Goal: Transaction & Acquisition: Purchase product/service

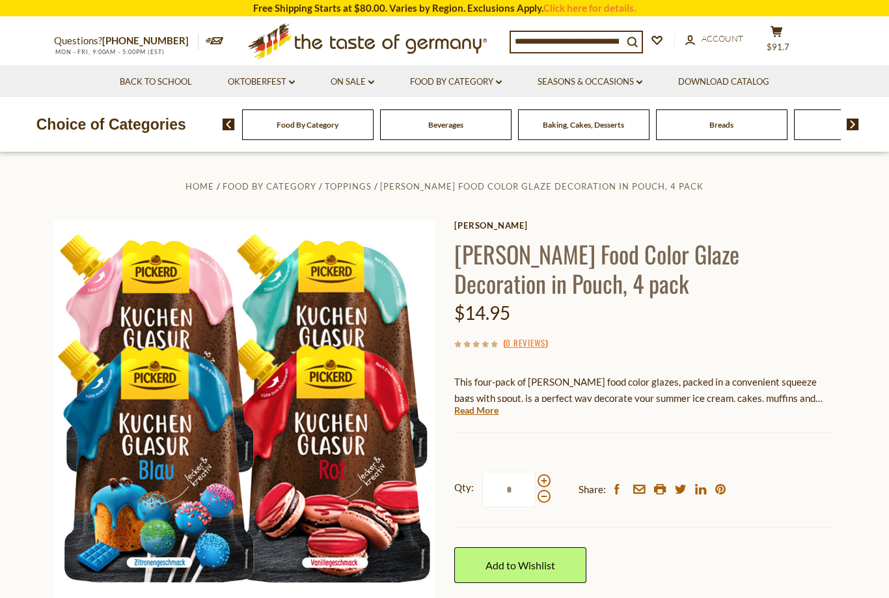
click at [578, 10] on link "Click here for details." at bounding box center [590, 8] width 92 height 12
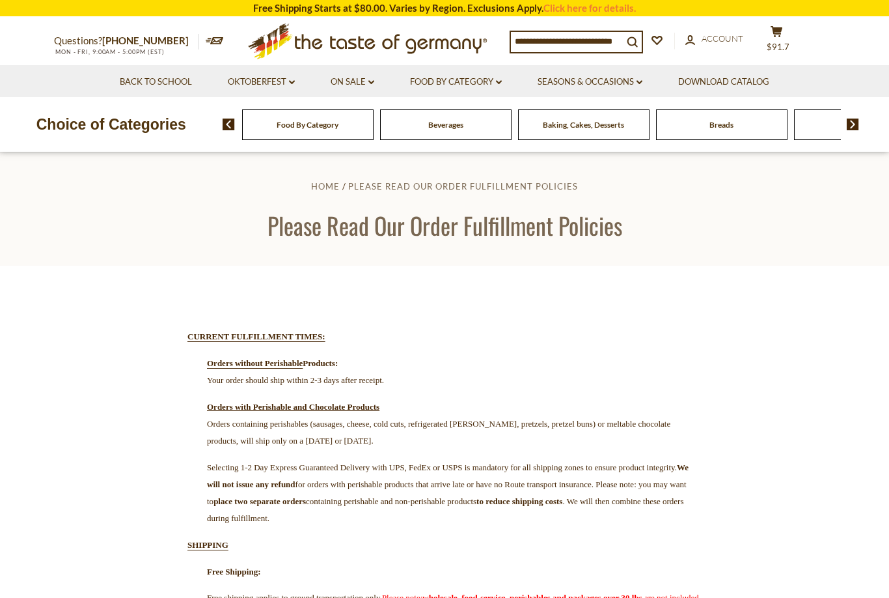
click at [790, 42] on span "$91.7" at bounding box center [778, 47] width 23 height 10
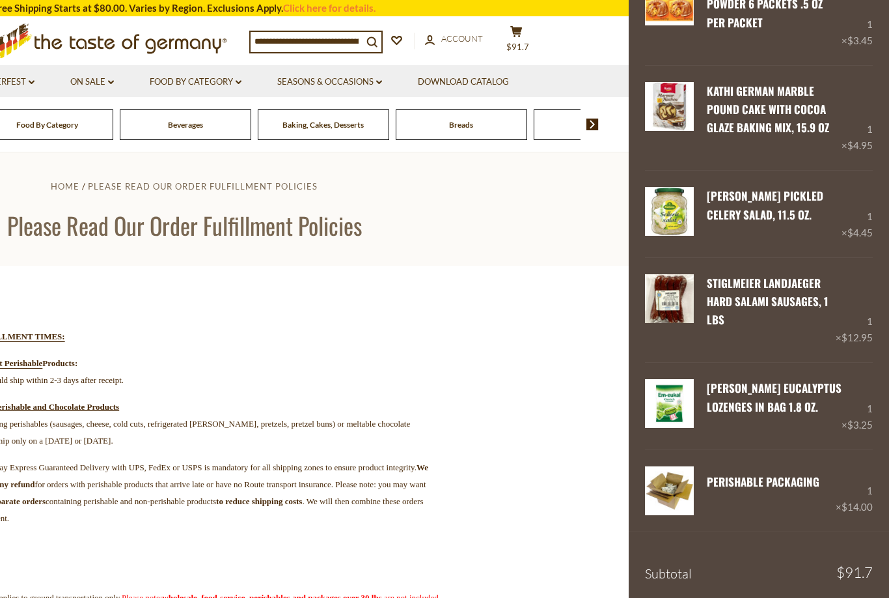
scroll to position [1071, 0]
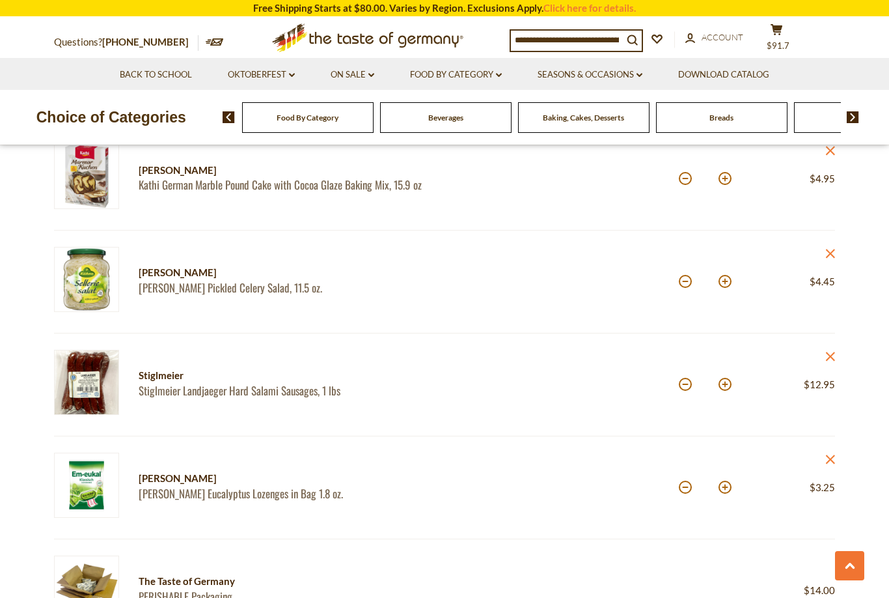
scroll to position [1214, 0]
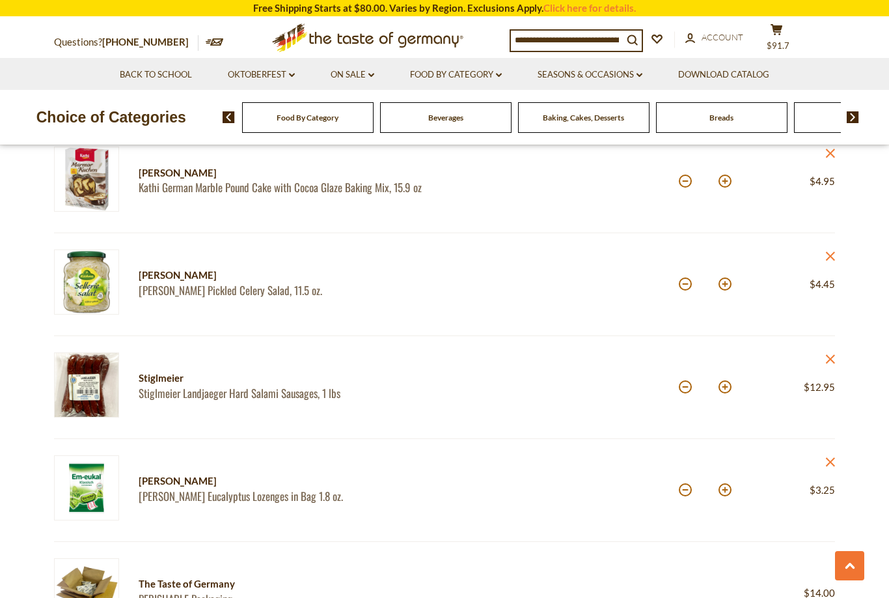
click at [686, 288] on button at bounding box center [685, 283] width 13 height 13
type input "*"
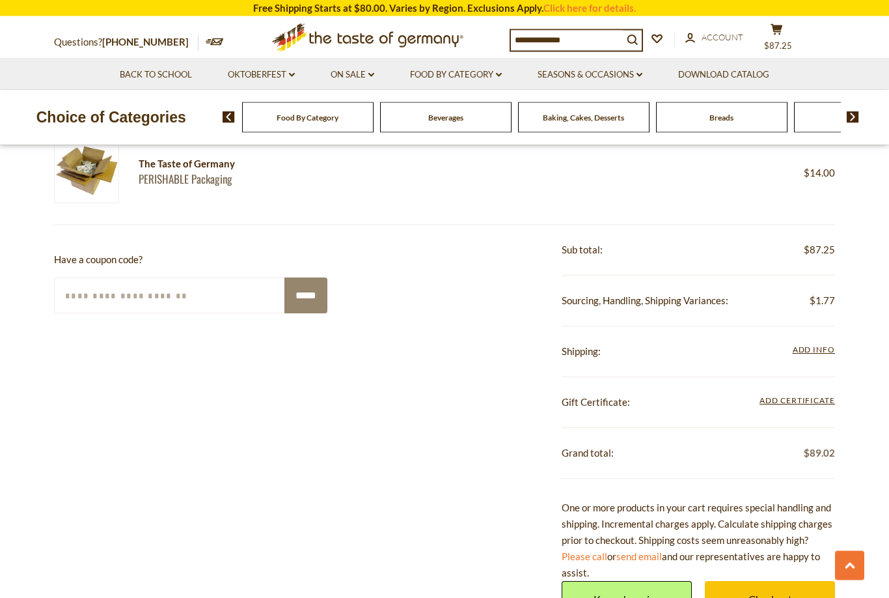
scroll to position [1535, 0]
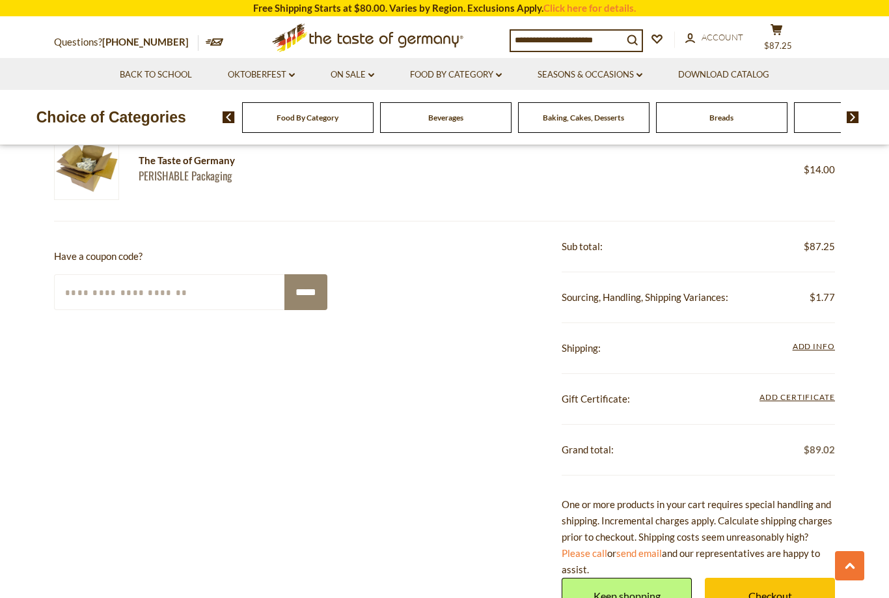
click at [749, 592] on link "Checkout" at bounding box center [770, 596] width 130 height 36
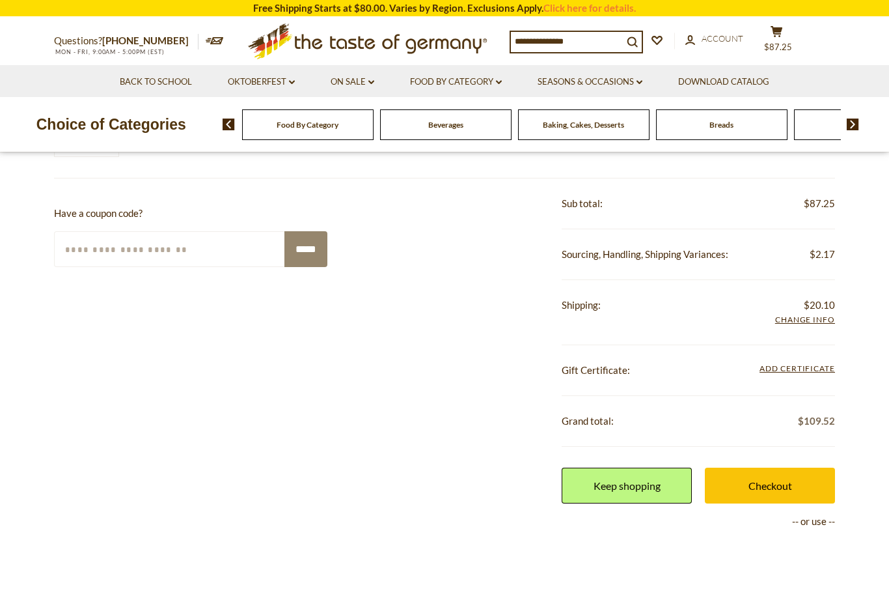
scroll to position [1578, 0]
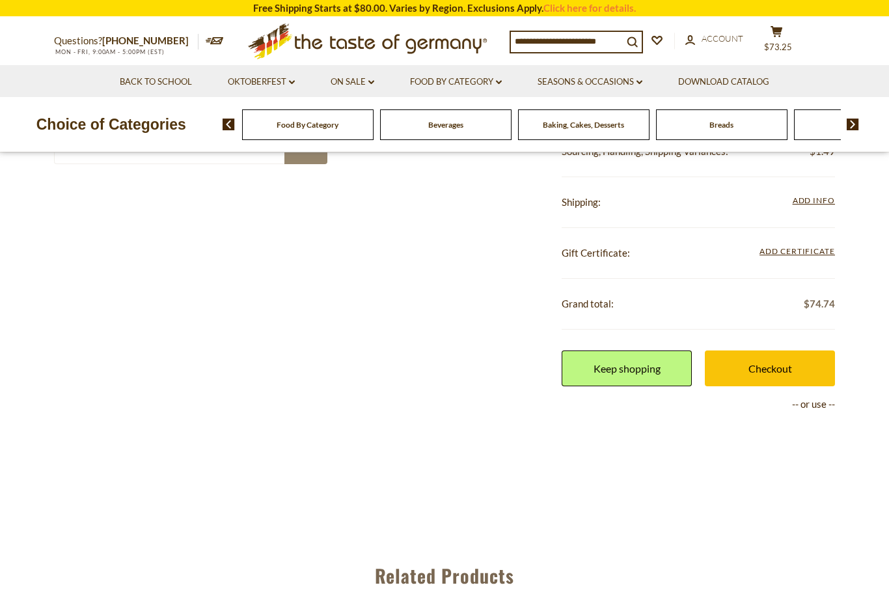
click at [206, 42] on icon at bounding box center [215, 40] width 18 height 7
